Goal: Find specific page/section: Find specific page/section

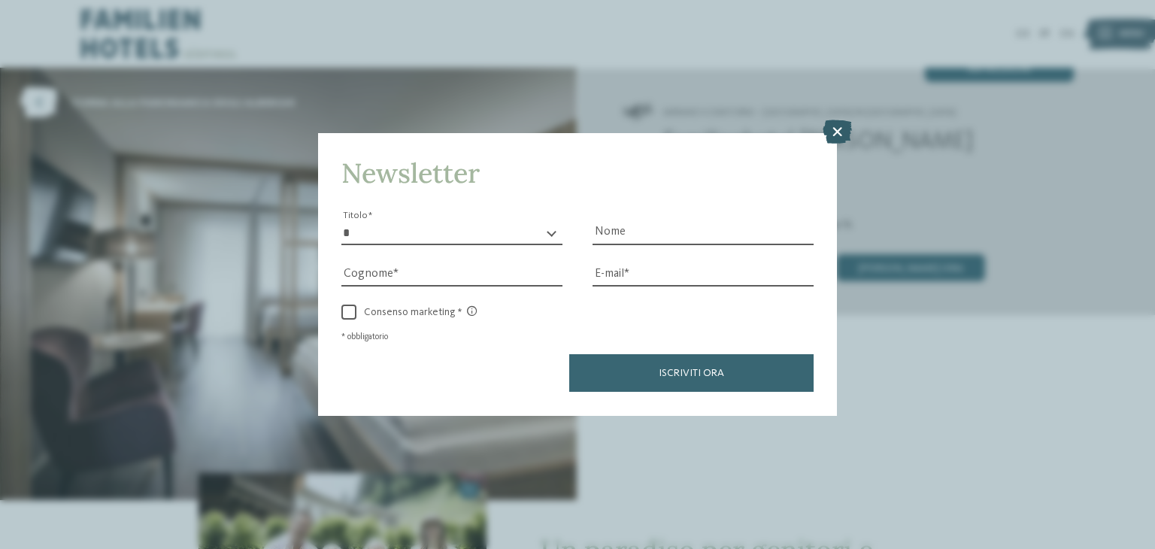
click at [829, 126] on icon at bounding box center [837, 132] width 29 height 24
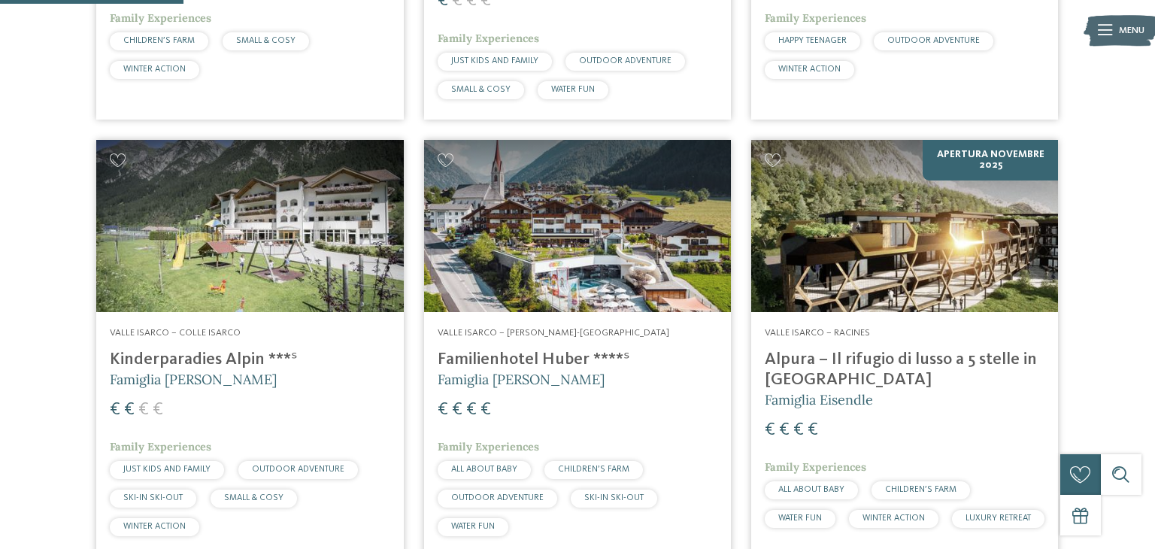
scroll to position [743, 0]
